Goal: Information Seeking & Learning: Stay updated

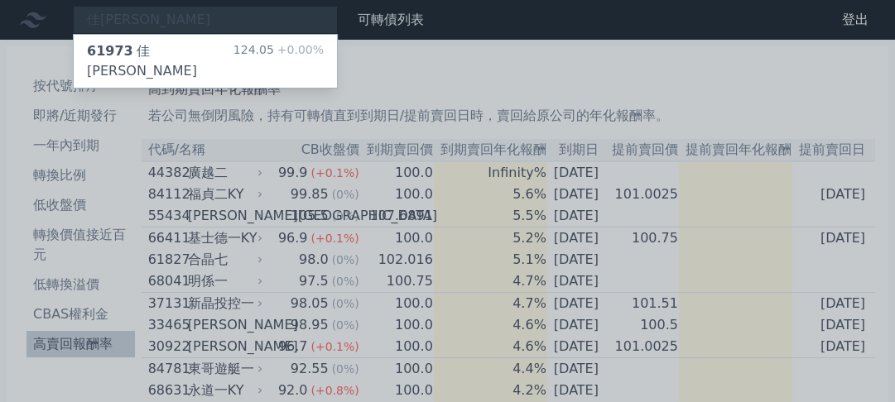
click at [586, 22] on div at bounding box center [447, 201] width 895 height 402
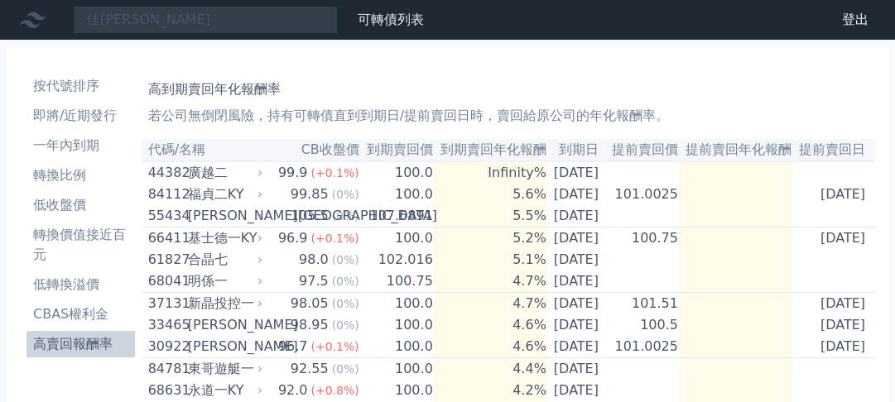
click at [34, 23] on icon at bounding box center [33, 20] width 26 height 26
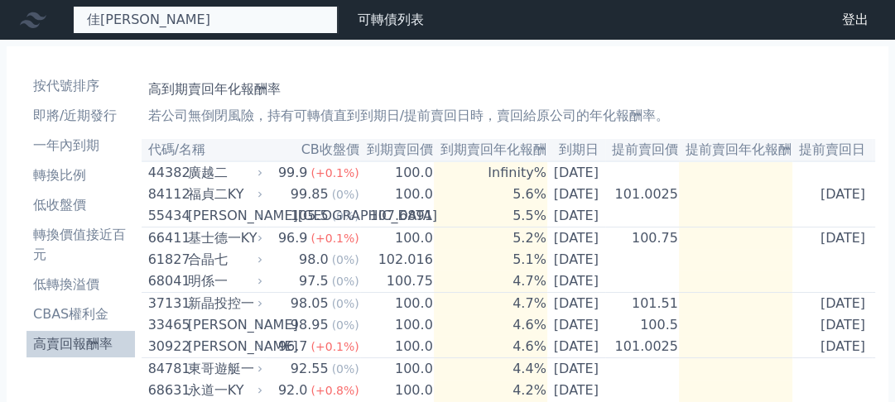
click at [76, 14] on div "佳[PERSON_NAME] 61973 佳必琪三 124.05 +0.00%" at bounding box center [205, 20] width 265 height 28
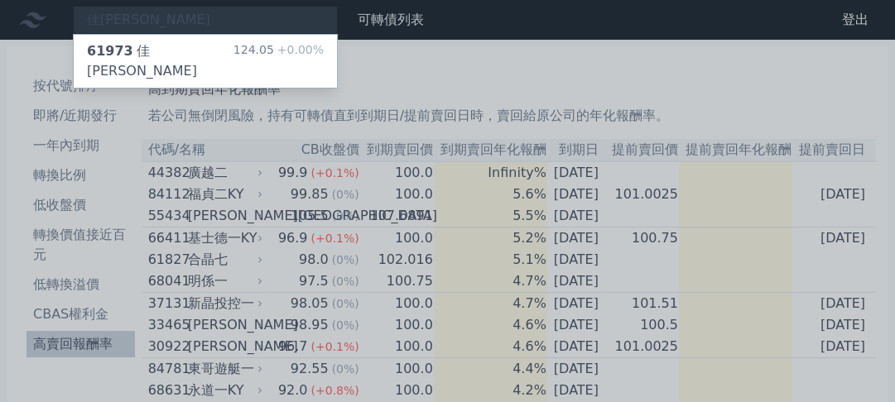
click at [721, 67] on div at bounding box center [447, 201] width 895 height 402
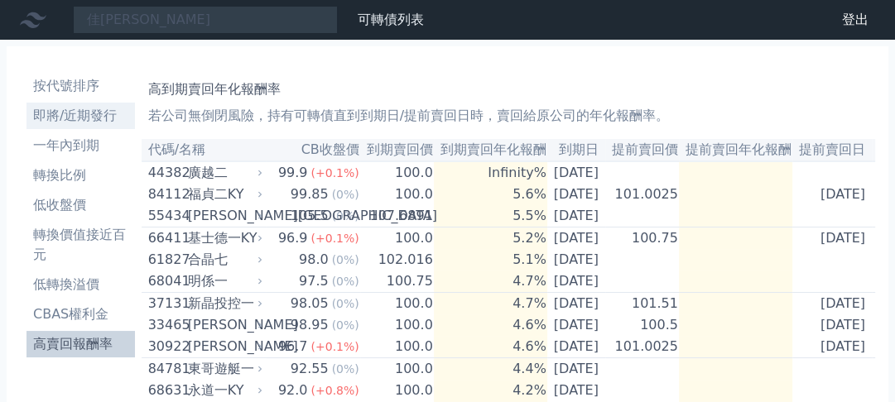
click at [89, 120] on li "即將/近期發行" at bounding box center [80, 116] width 108 height 20
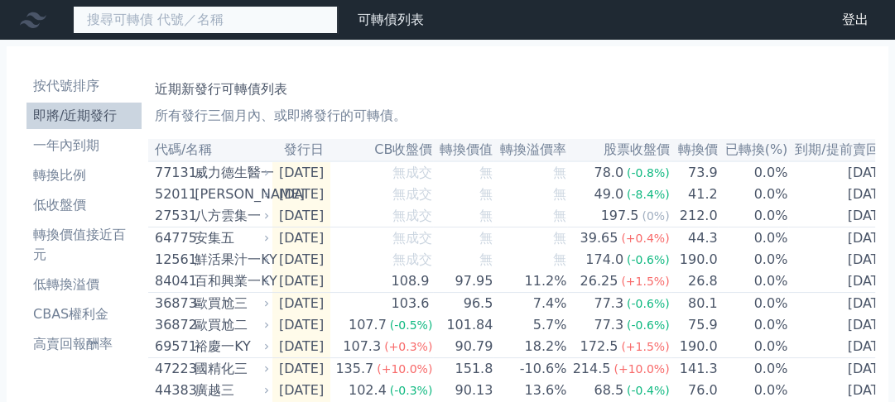
drag, startPoint x: 457, startPoint y: 20, endPoint x: 295, endPoint y: 25, distance: 162.3
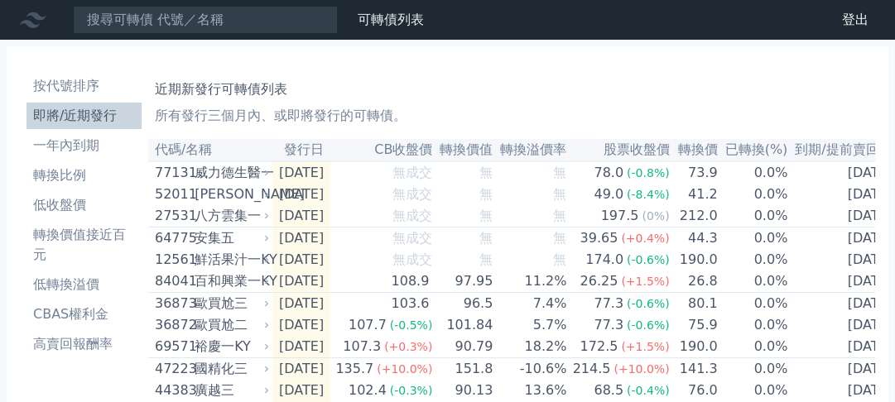
drag, startPoint x: 295, startPoint y: 25, endPoint x: 33, endPoint y: 18, distance: 261.6
click at [29, 20] on icon at bounding box center [33, 20] width 26 height 16
click at [35, 20] on icon at bounding box center [33, 20] width 26 height 26
